Goal: Information Seeking & Learning: Learn about a topic

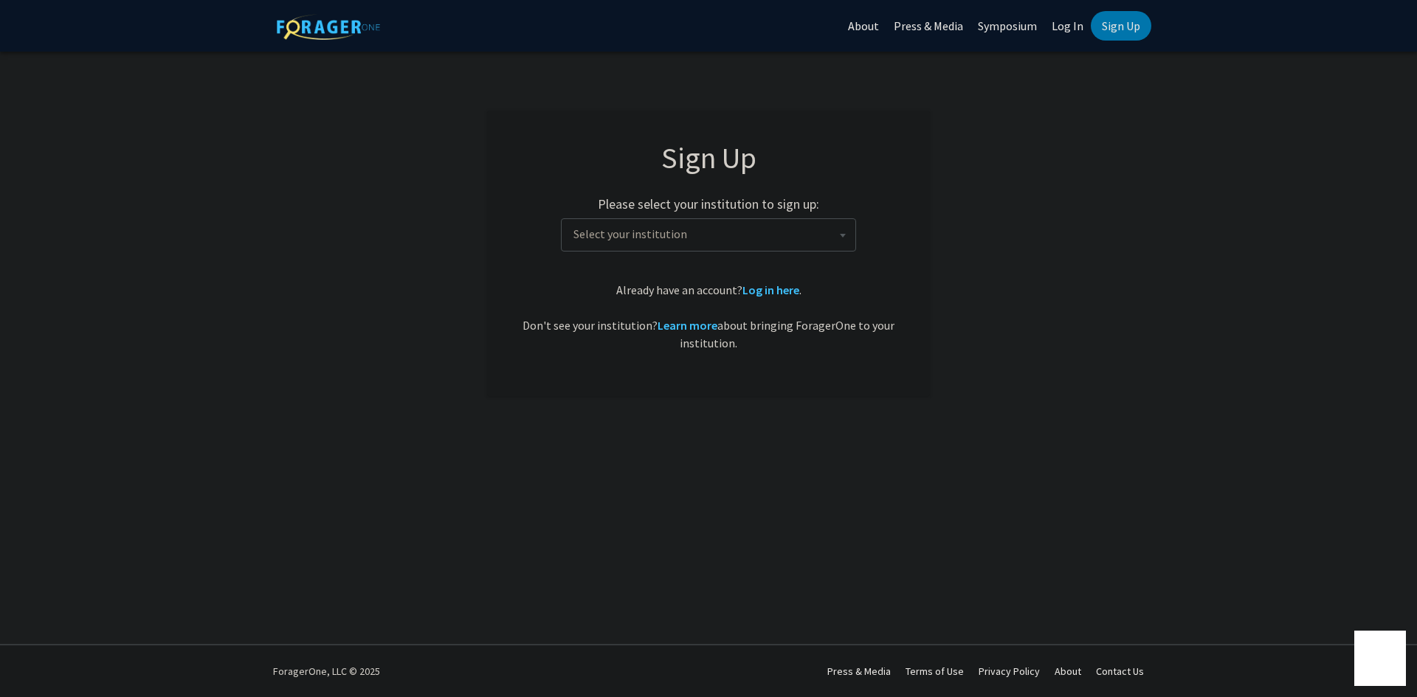
click at [1063, 30] on link "Log In" at bounding box center [1067, 26] width 46 height 52
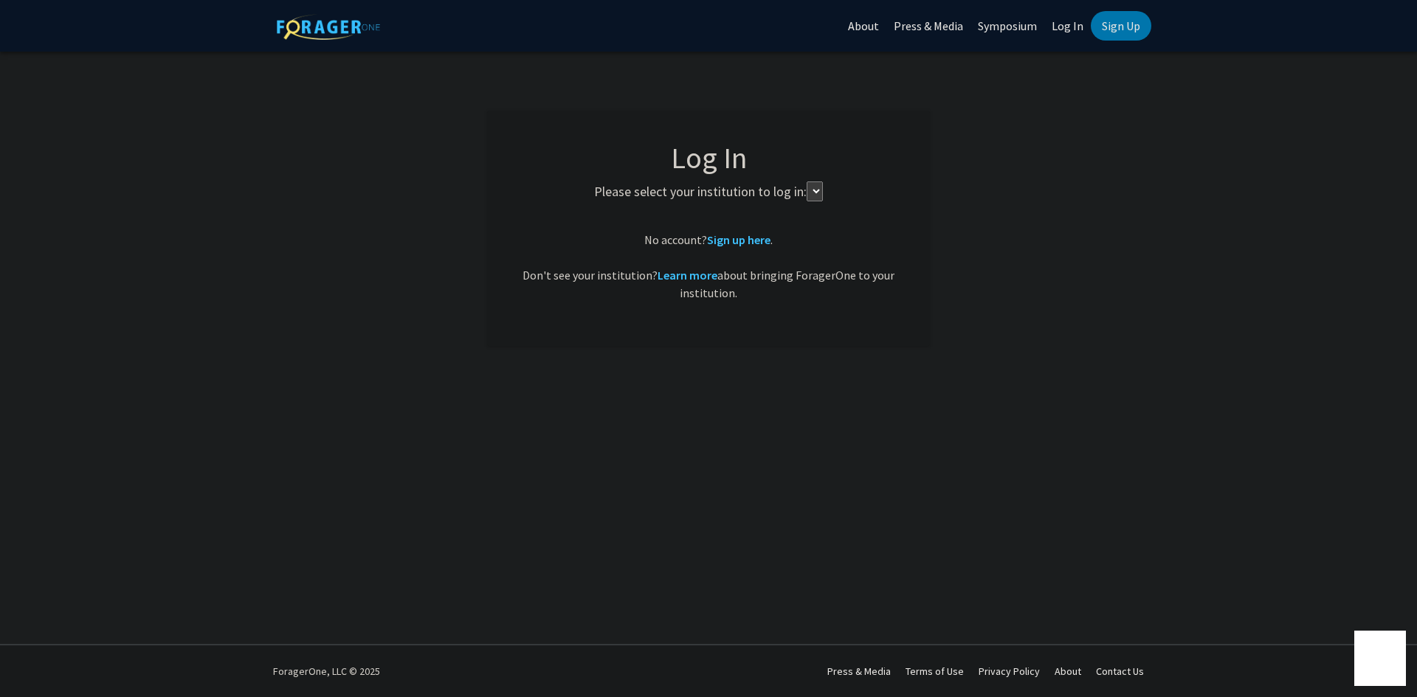
select select
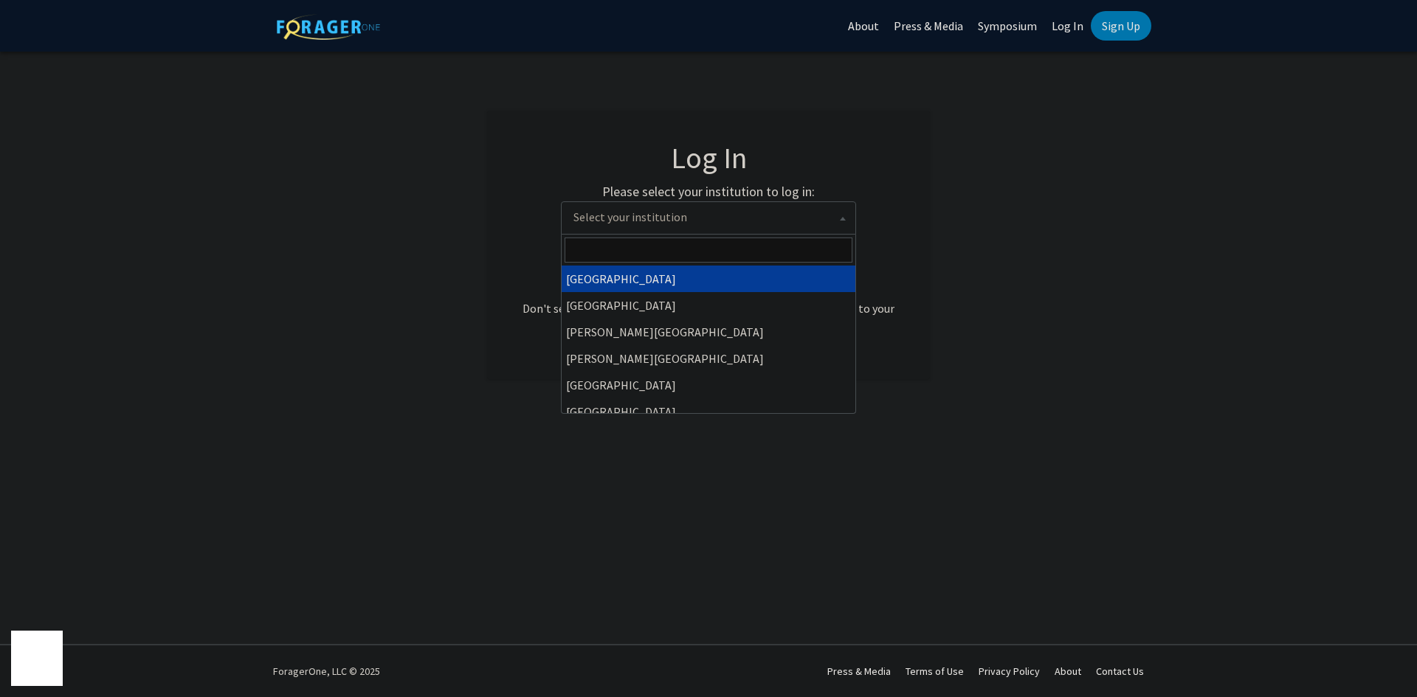
click at [687, 204] on span "Select your institution" at bounding box center [711, 217] width 288 height 30
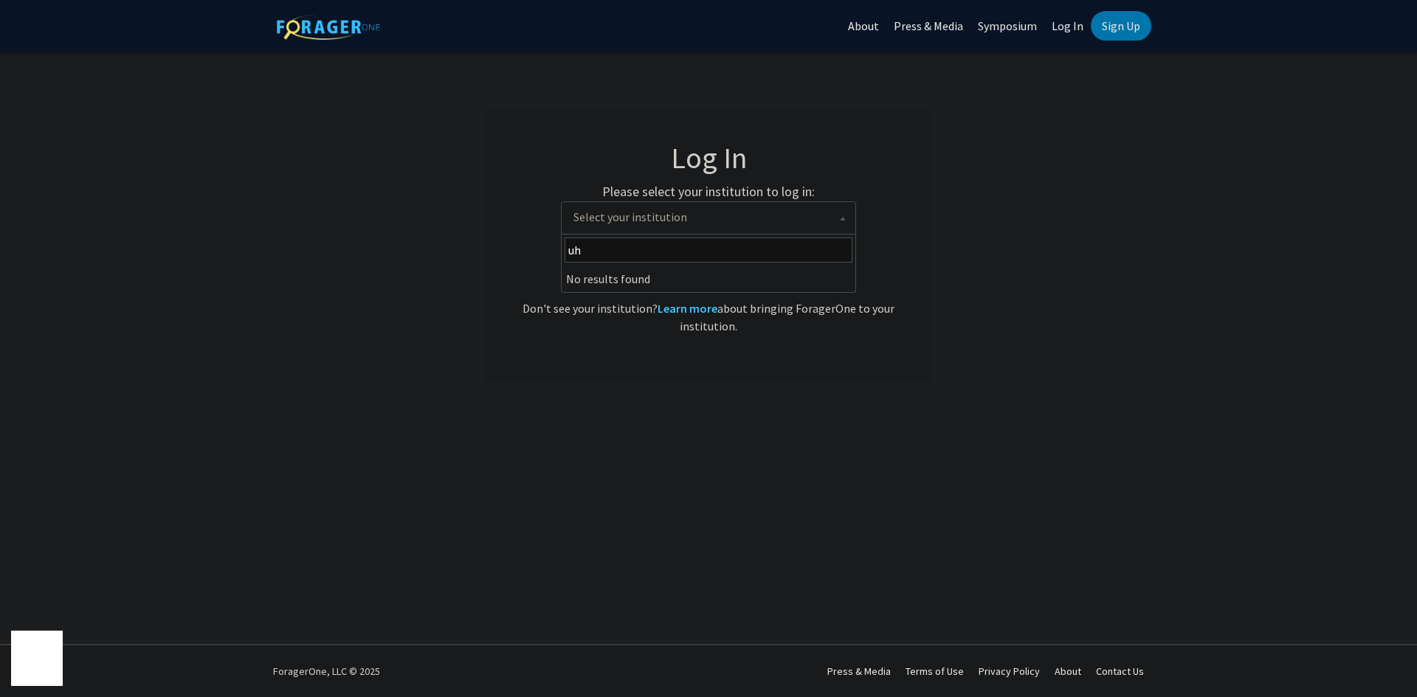
type input "u"
type input "manoa"
select select "18"
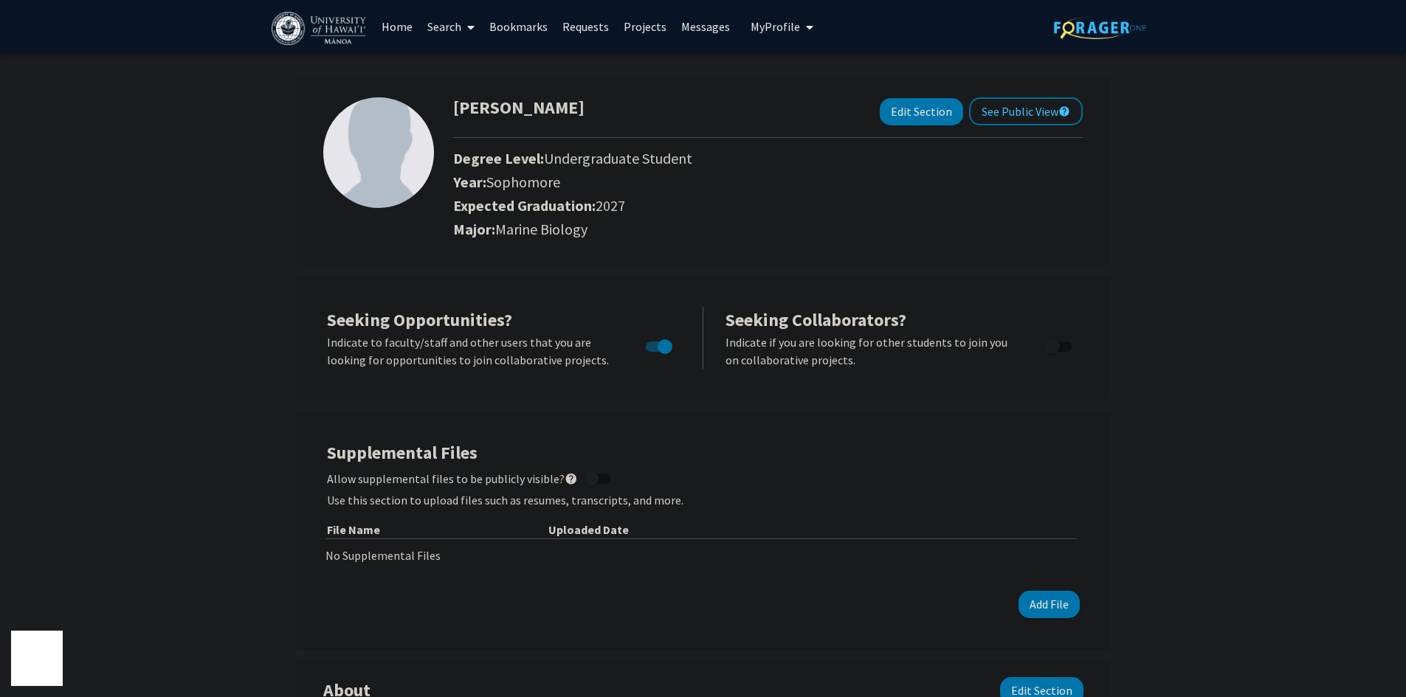
click at [448, 25] on link "Search" at bounding box center [451, 27] width 62 height 52
click at [489, 103] on span "Students" at bounding box center [465, 98] width 90 height 30
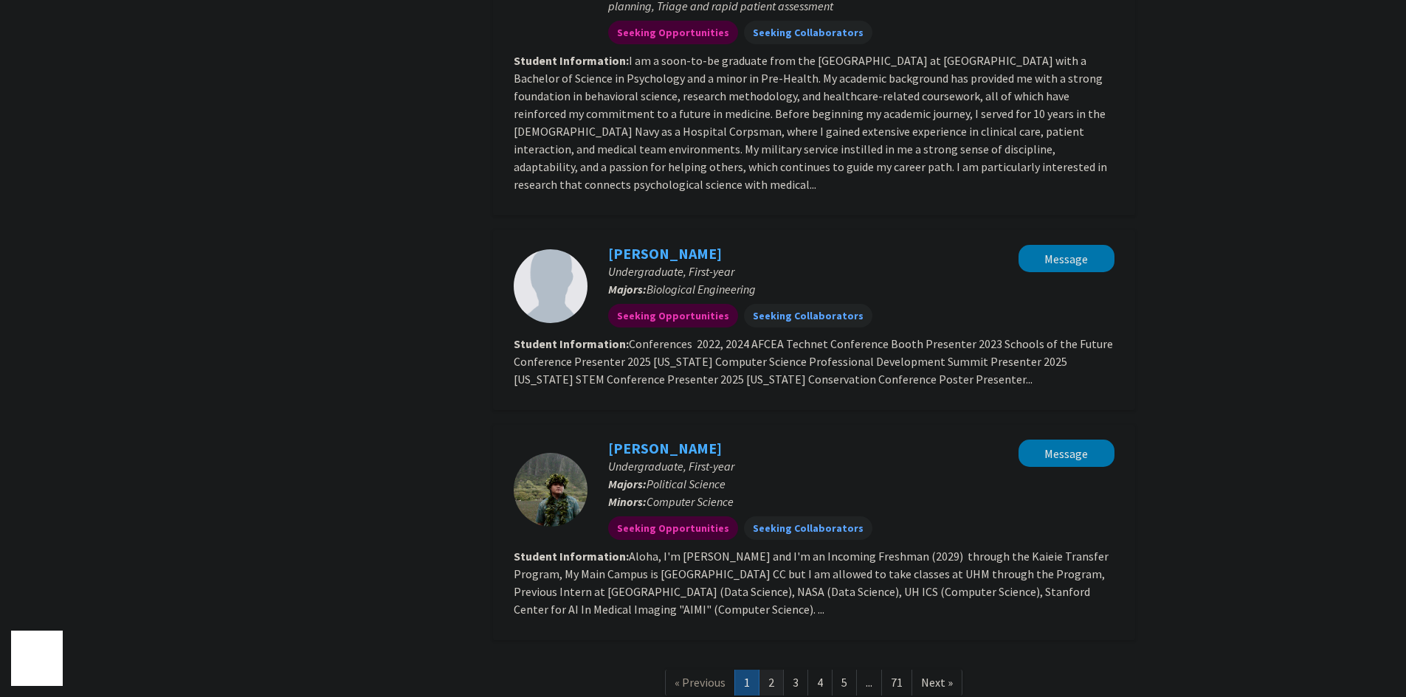
scroll to position [2080, 0]
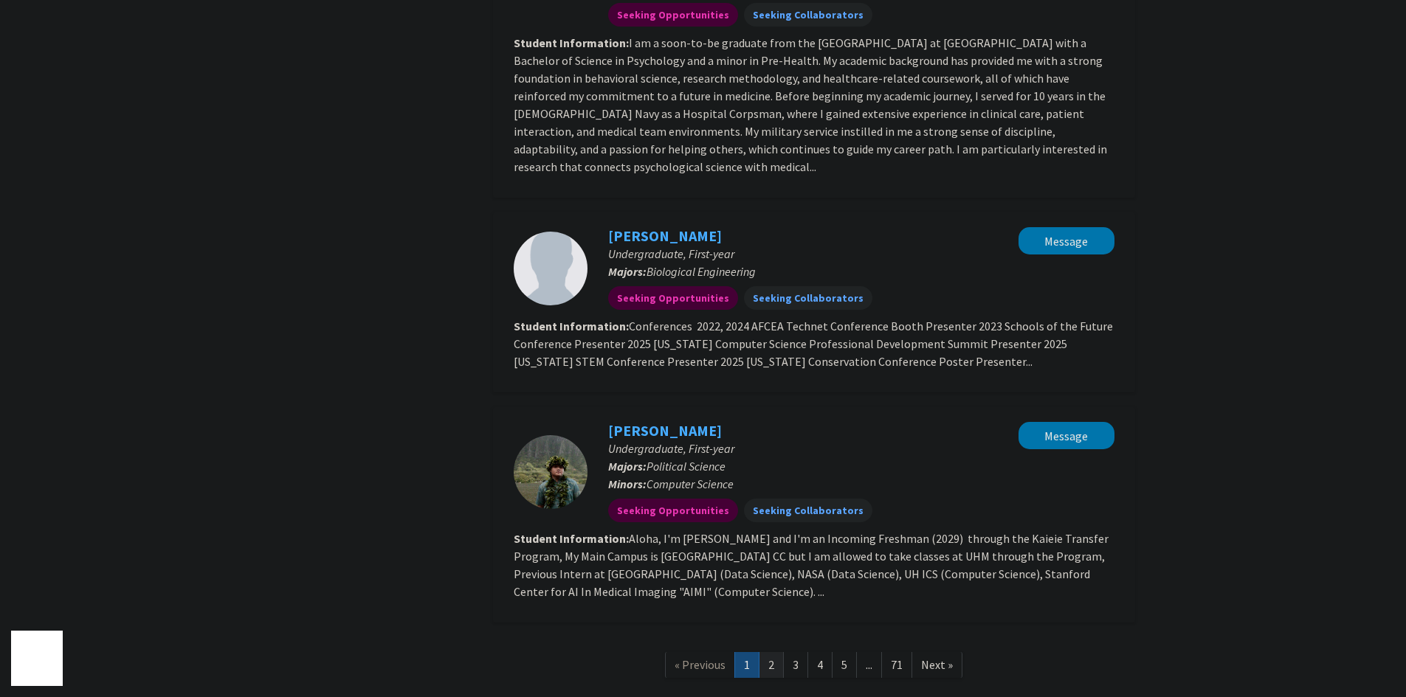
click at [770, 652] on link "2" at bounding box center [771, 665] width 25 height 26
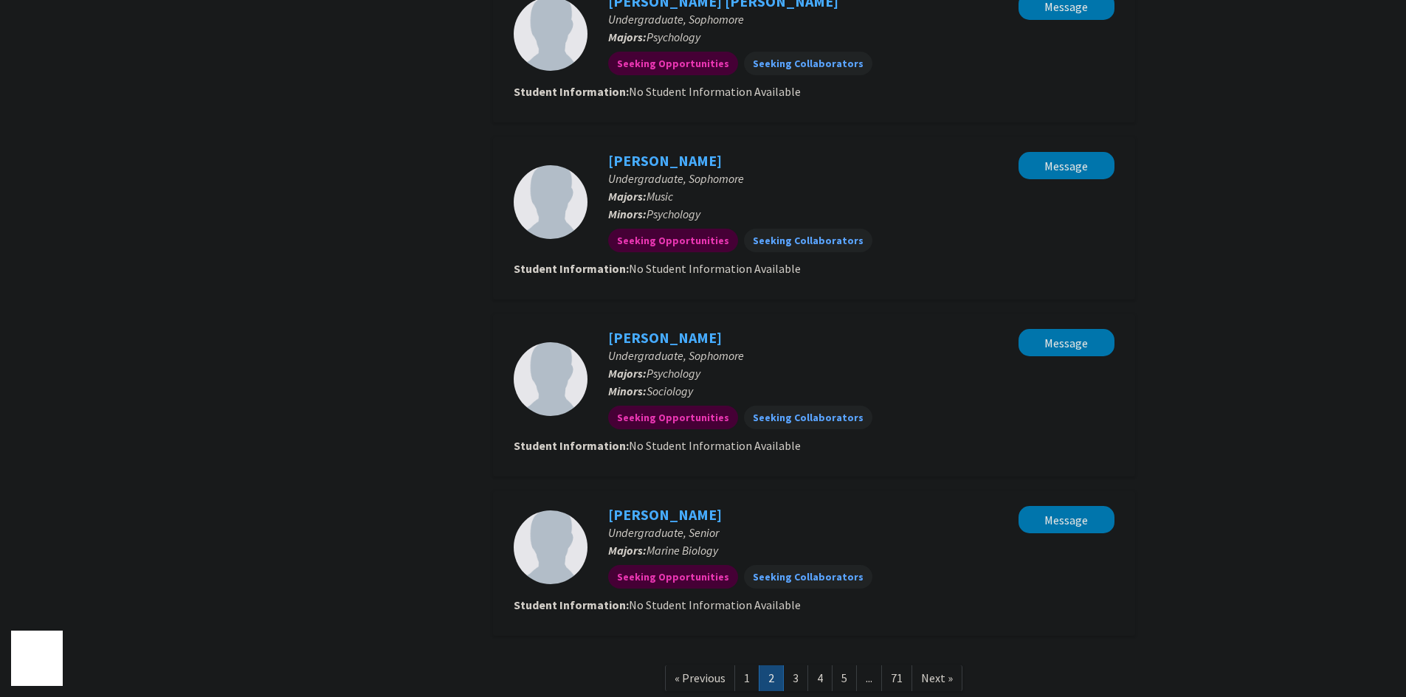
scroll to position [1283, 0]
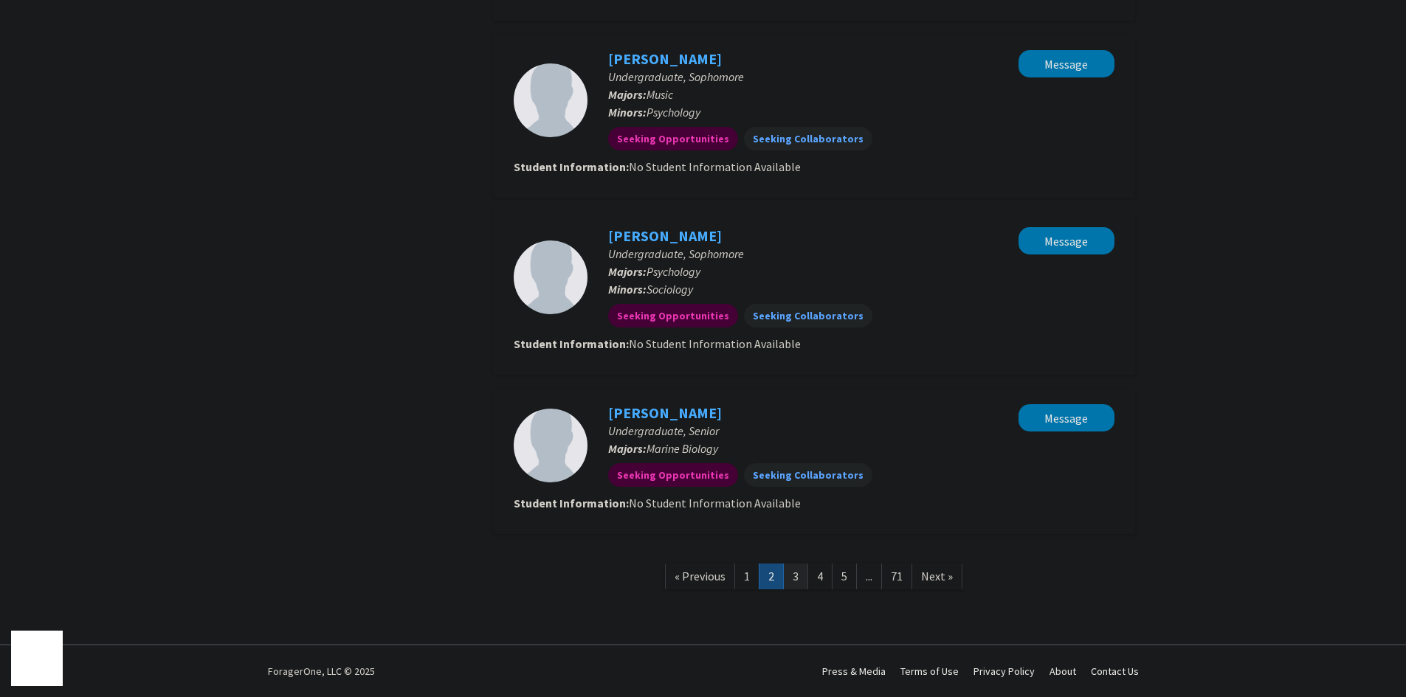
click at [789, 577] on link "3" at bounding box center [795, 577] width 25 height 26
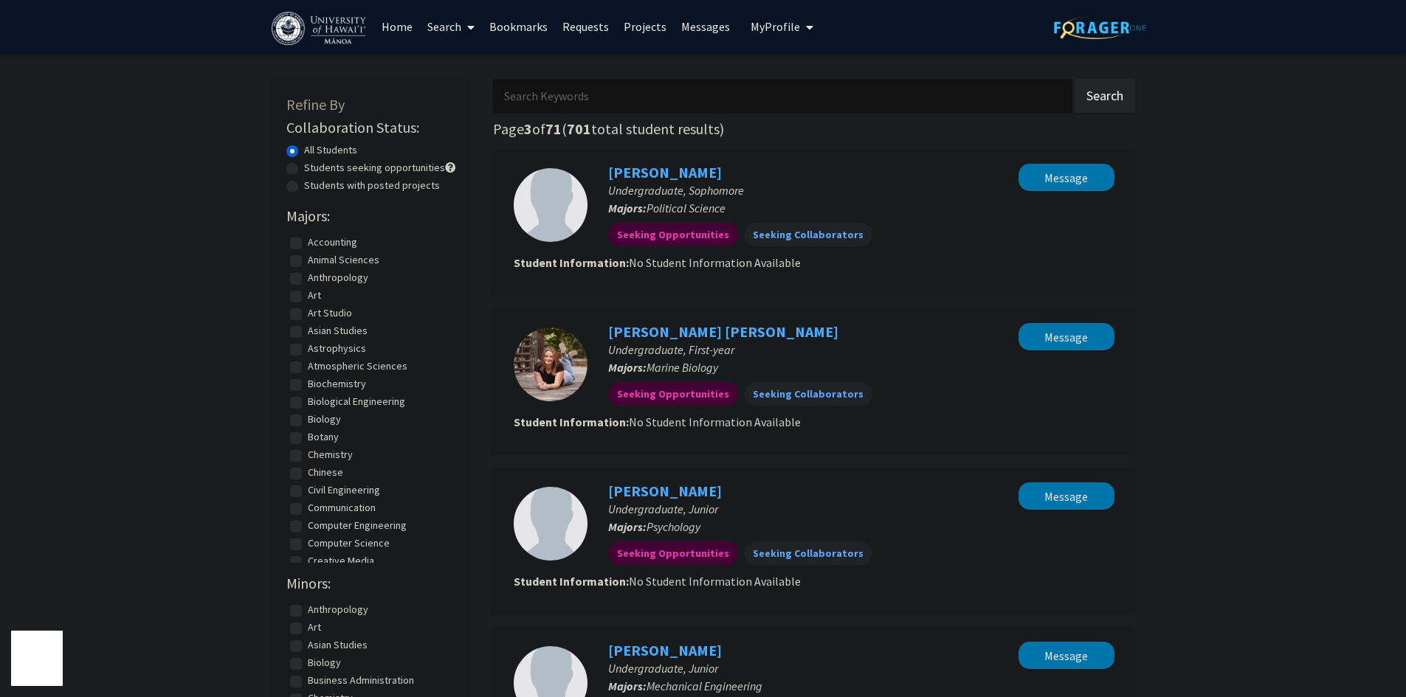
click at [449, 27] on link "Search" at bounding box center [451, 27] width 62 height 52
click at [477, 123] on span "Funding, Programs, & External Opportunities" at bounding box center [557, 127] width 274 height 30
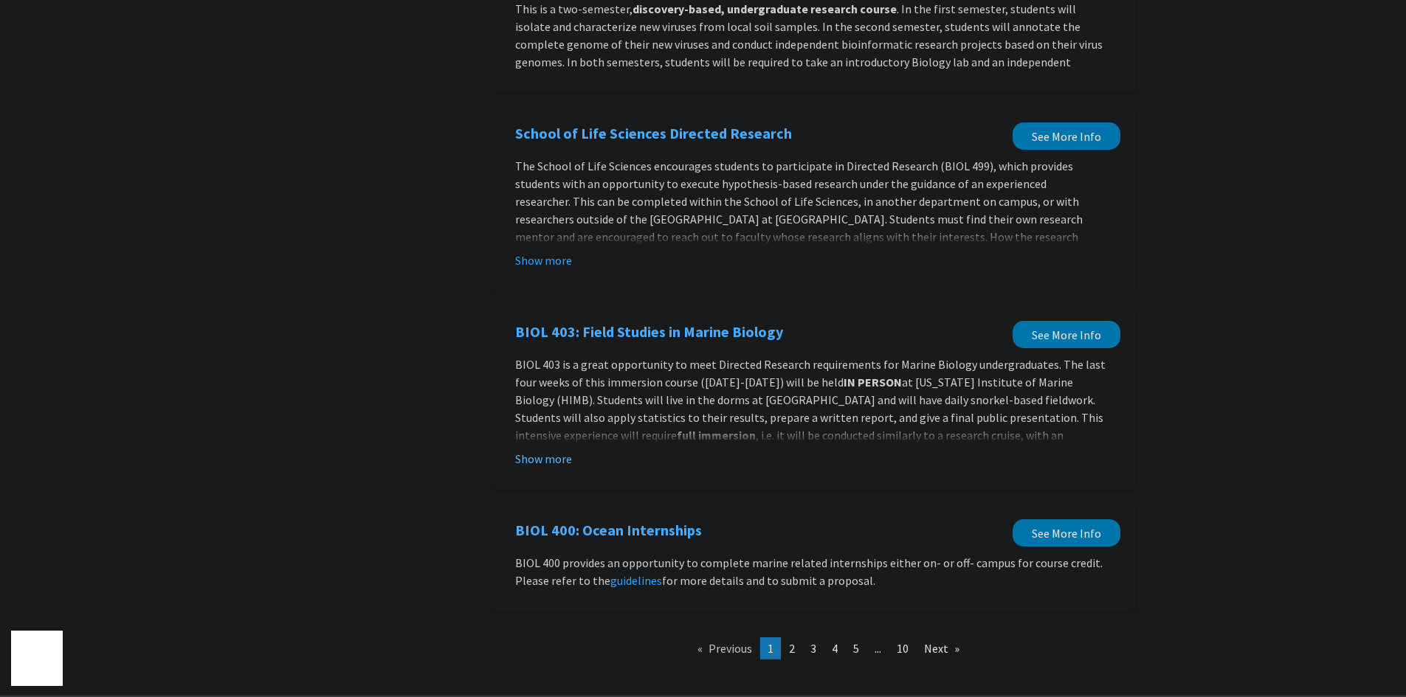
scroll to position [1411, 0]
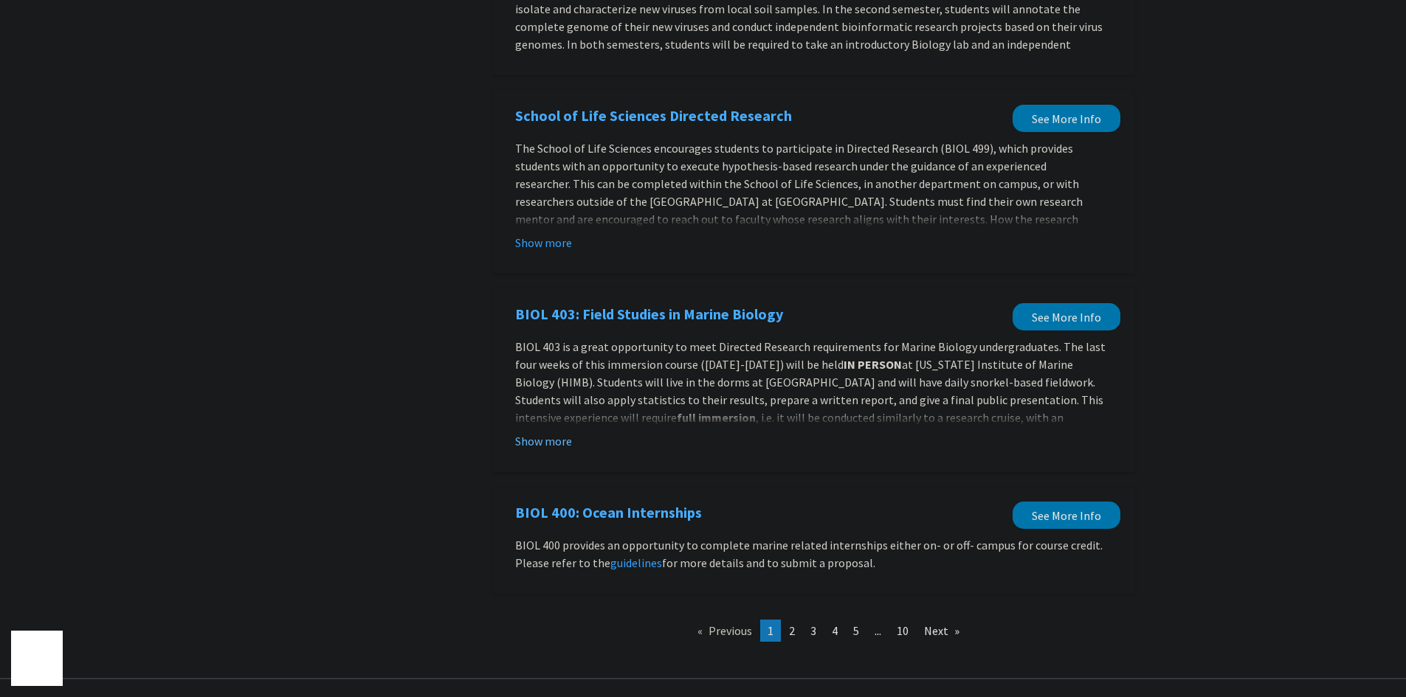
click at [535, 432] on button "Show more" at bounding box center [543, 441] width 57 height 18
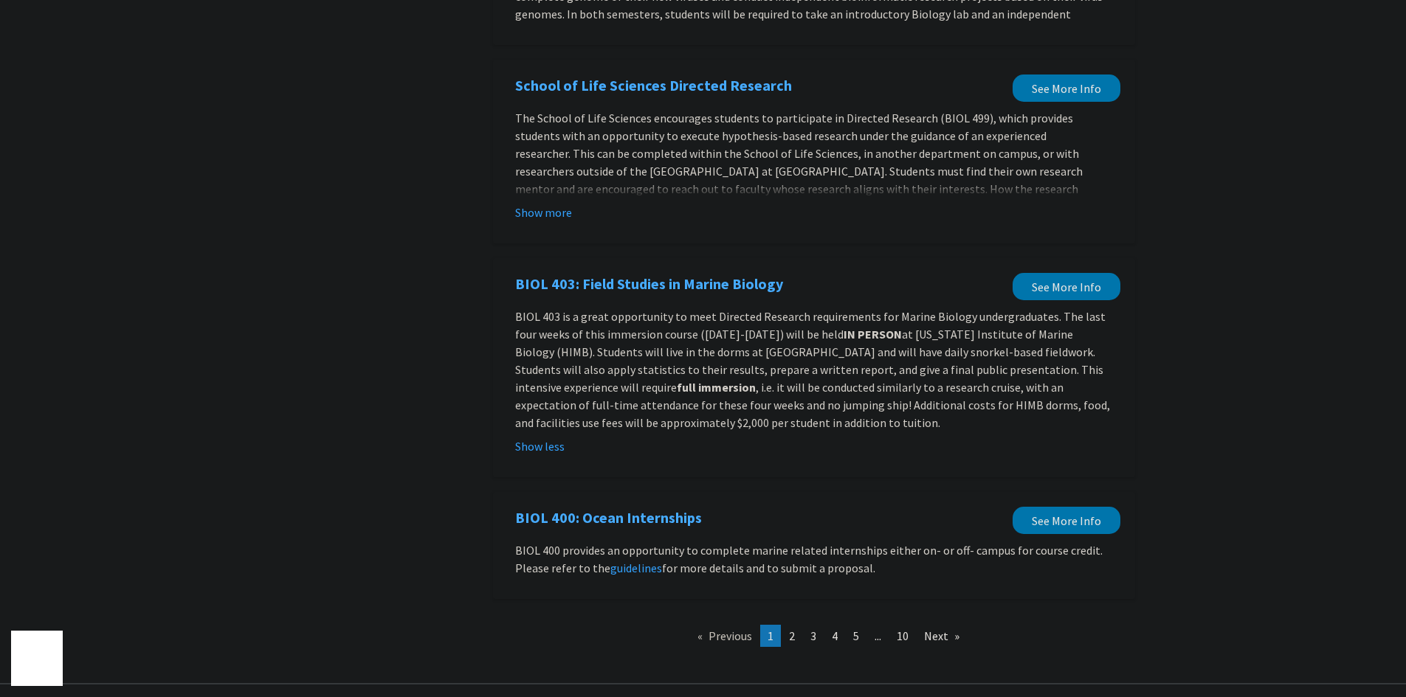
scroll to position [1446, 0]
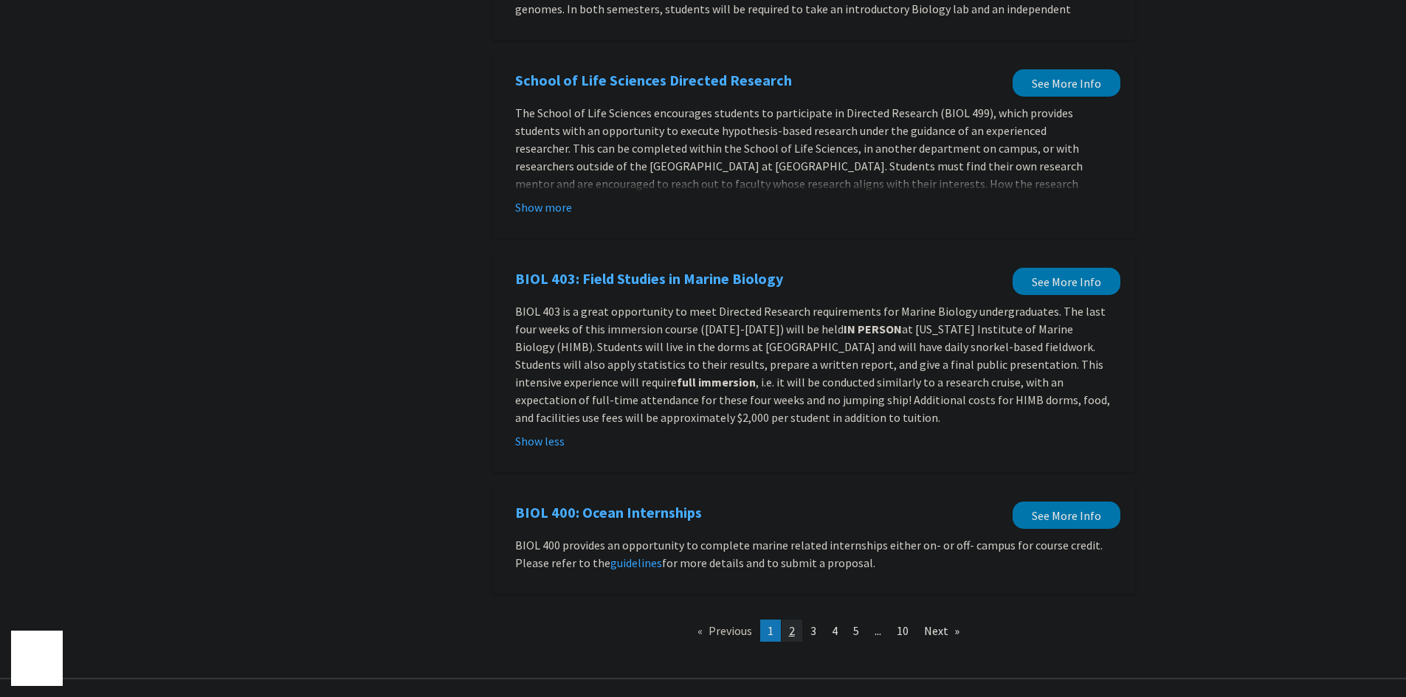
click at [801, 620] on link "page 2" at bounding box center [791, 631] width 21 height 22
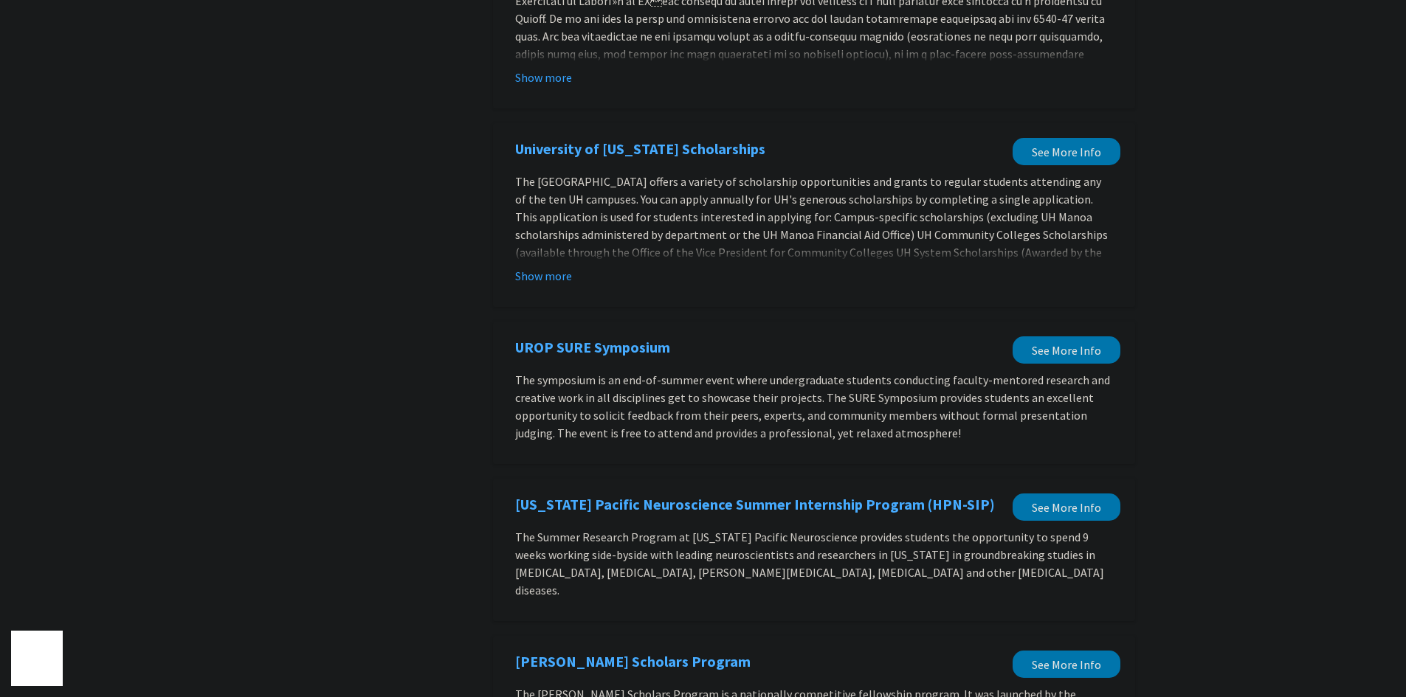
scroll to position [1510, 0]
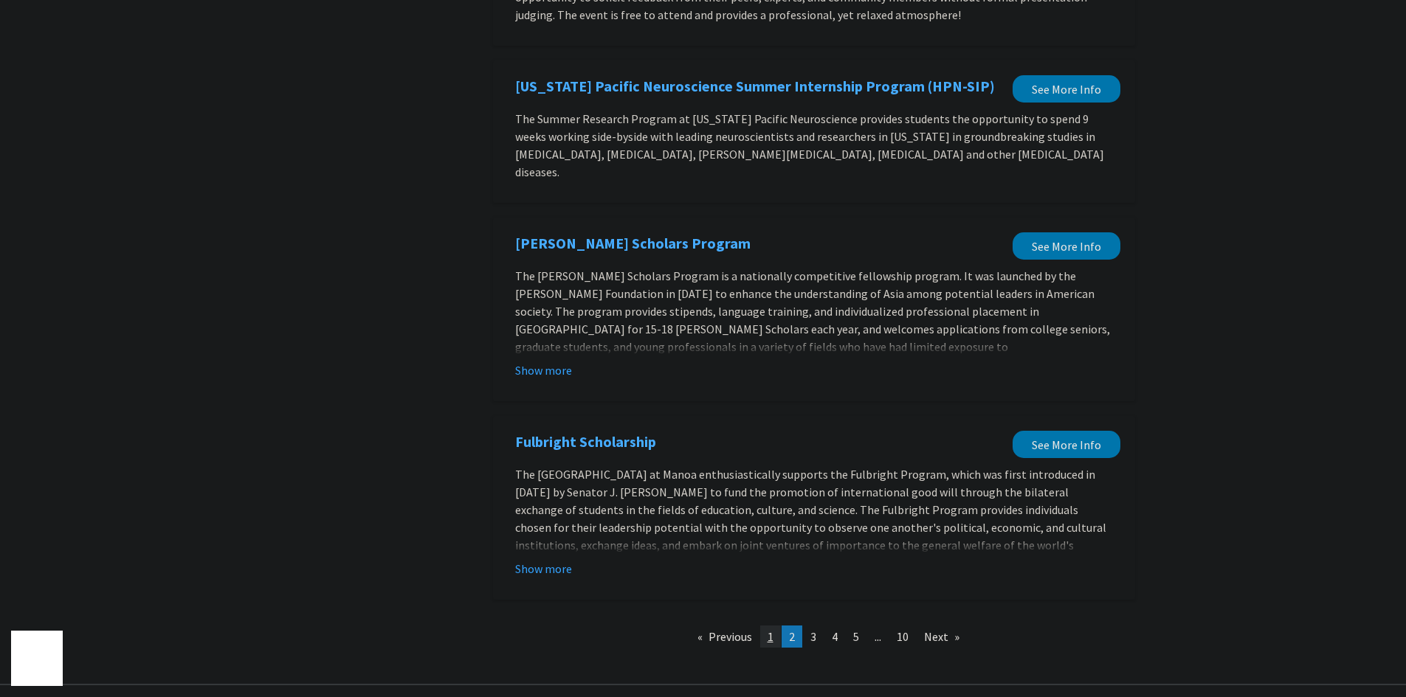
click at [771, 629] on span "1" at bounding box center [770, 636] width 6 height 15
